Goal: Task Accomplishment & Management: Use online tool/utility

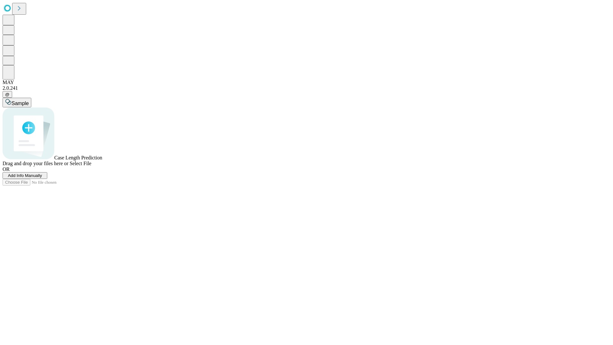
click at [42, 178] on span "Add Info Manually" at bounding box center [25, 175] width 34 height 5
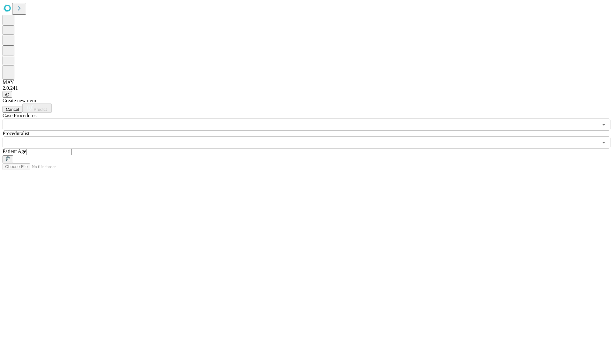
click at [72, 149] on input "text" at bounding box center [48, 152] width 45 height 6
type input "*"
click at [311, 136] on input "text" at bounding box center [301, 142] width 596 height 12
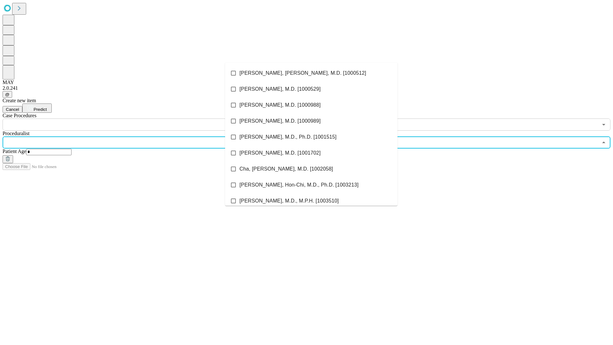
click at [311, 73] on li "[PERSON_NAME], [PERSON_NAME], M.D. [1000512]" at bounding box center [311, 73] width 172 height 16
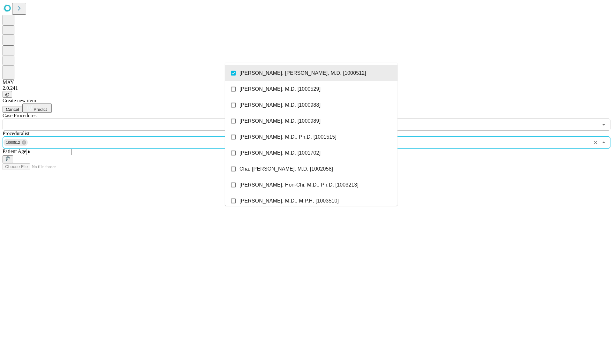
click at [134, 118] on input "text" at bounding box center [301, 124] width 596 height 12
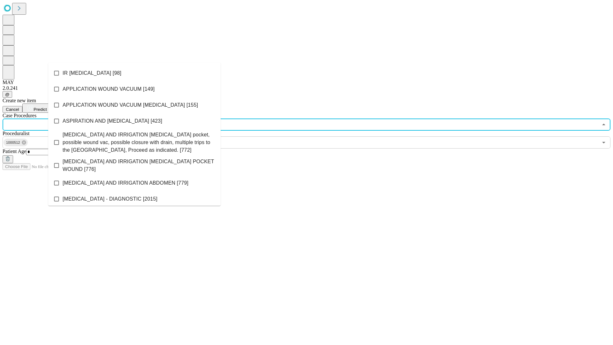
click at [134, 73] on li "IR [MEDICAL_DATA] [98]" at bounding box center [134, 73] width 172 height 16
